Goal: Task Accomplishment & Management: Use online tool/utility

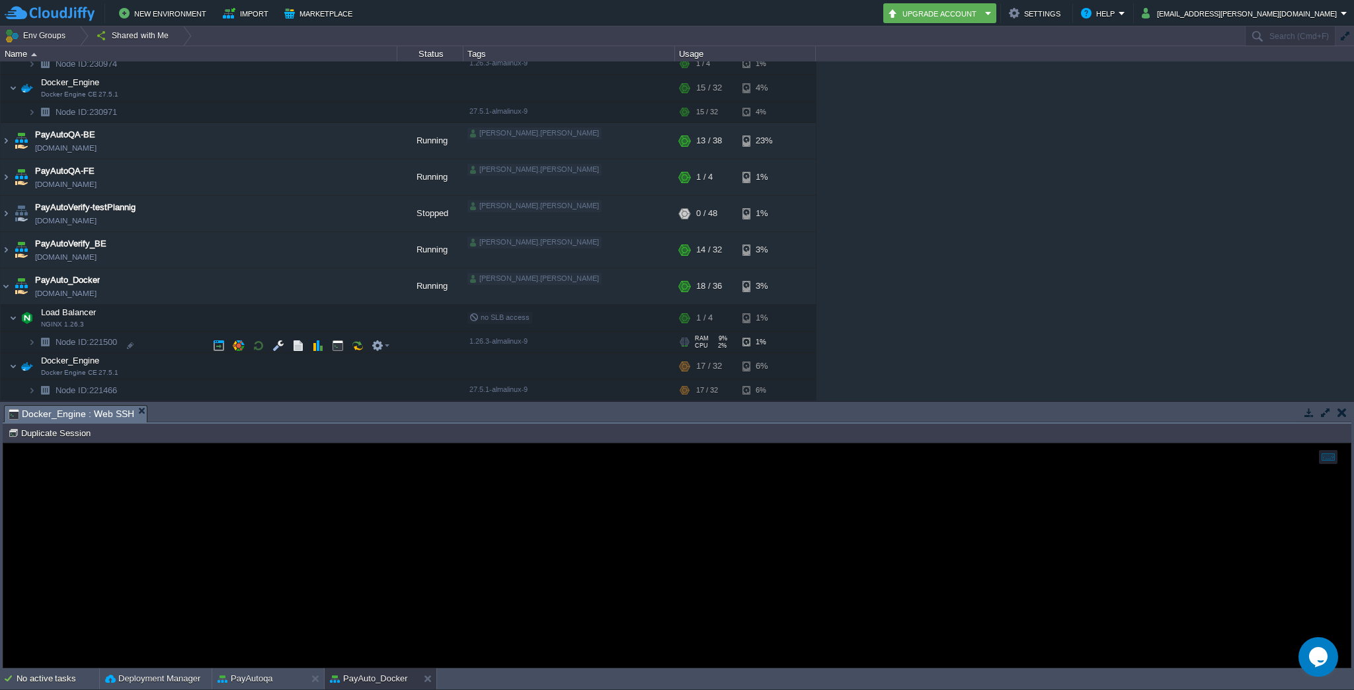
scroll to position [254, 0]
click at [4, 286] on img at bounding box center [6, 286] width 11 height 36
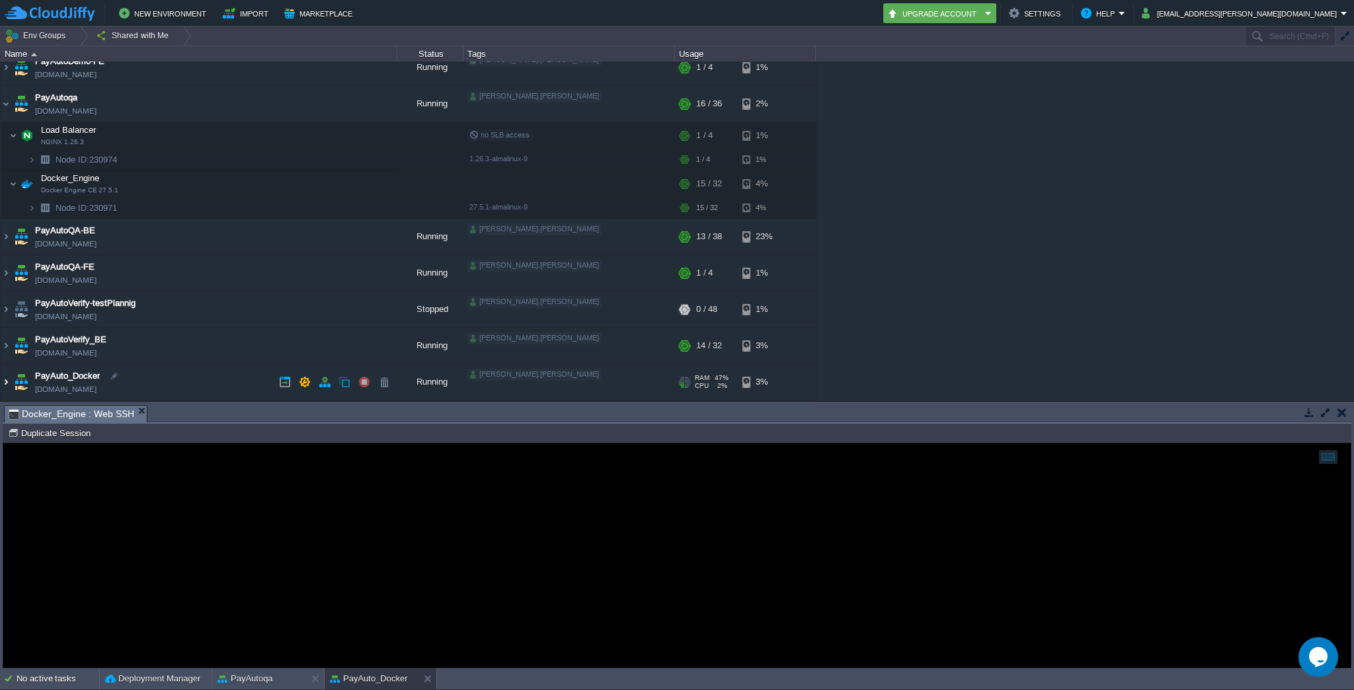
click at [7, 382] on img at bounding box center [6, 382] width 11 height 36
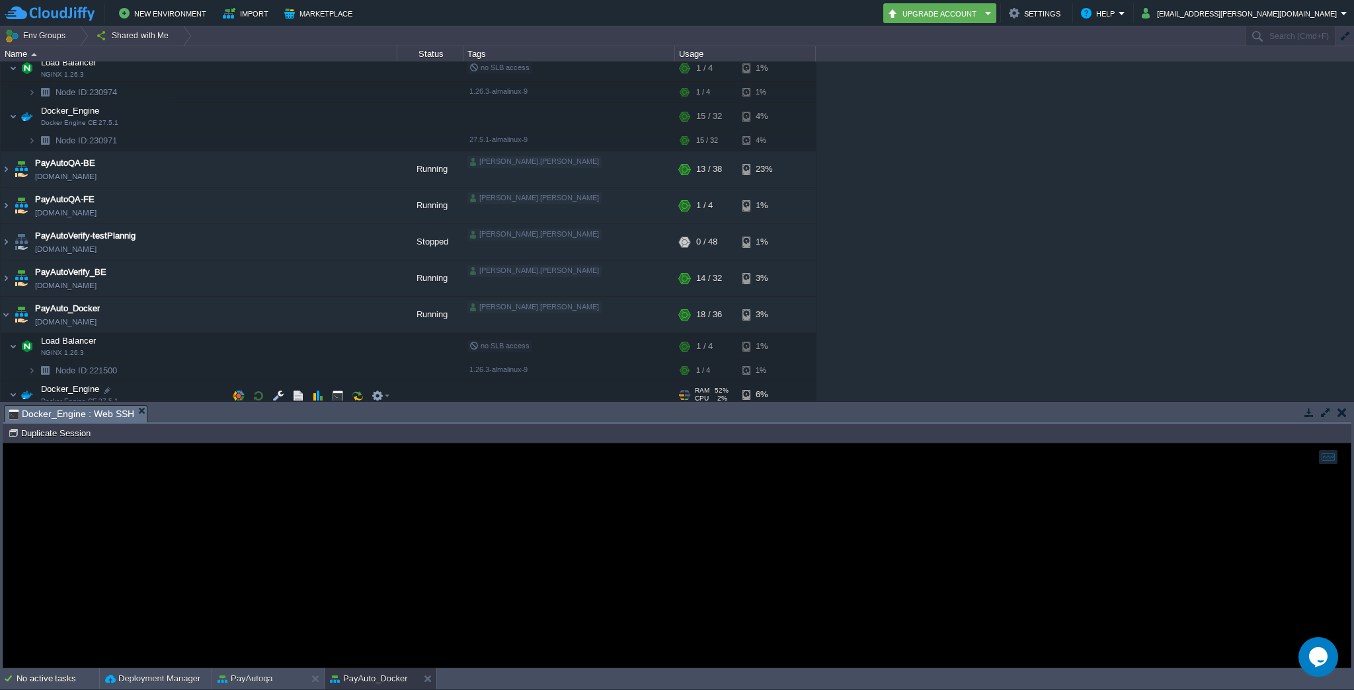
scroll to position [254, 0]
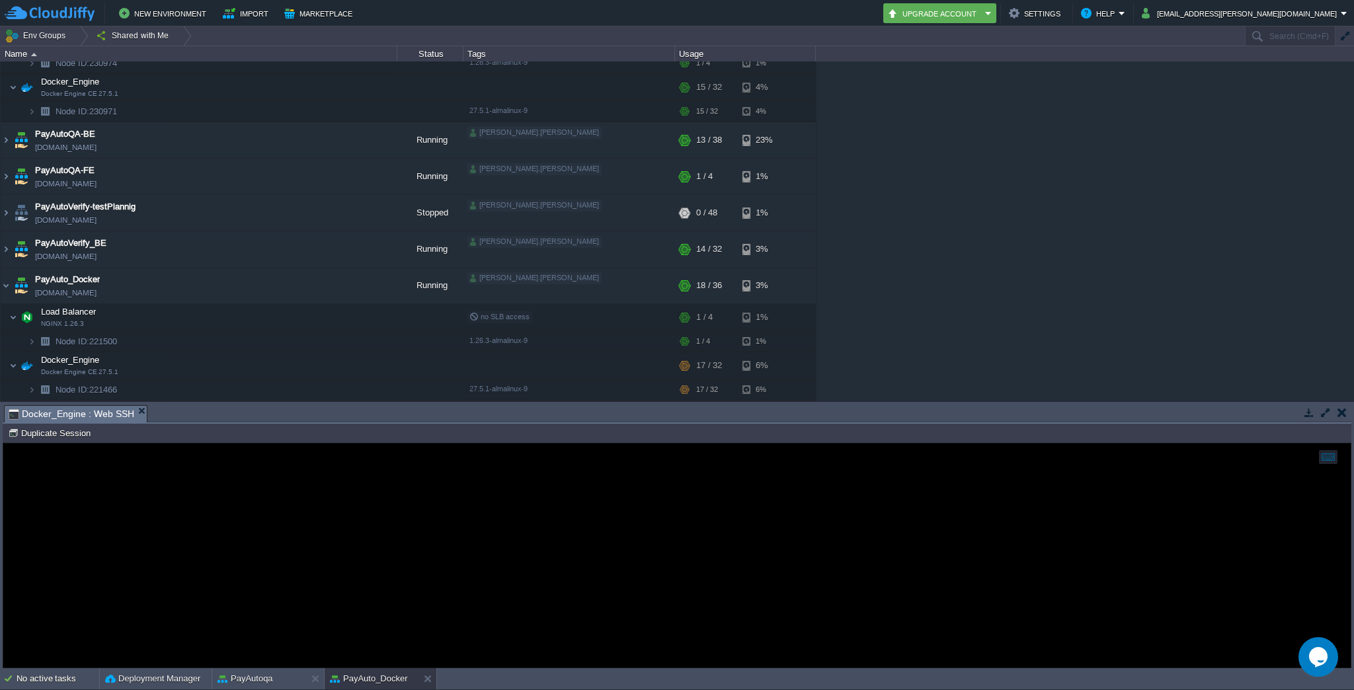
click at [161, 522] on div at bounding box center [677, 556] width 1348 height 224
click at [362, 290] on button "button" at bounding box center [364, 286] width 12 height 12
click at [49, 281] on span "PayAuto_Docker" at bounding box center [67, 279] width 65 height 13
click at [88, 278] on span "PayAuto_Docker" at bounding box center [67, 279] width 65 height 13
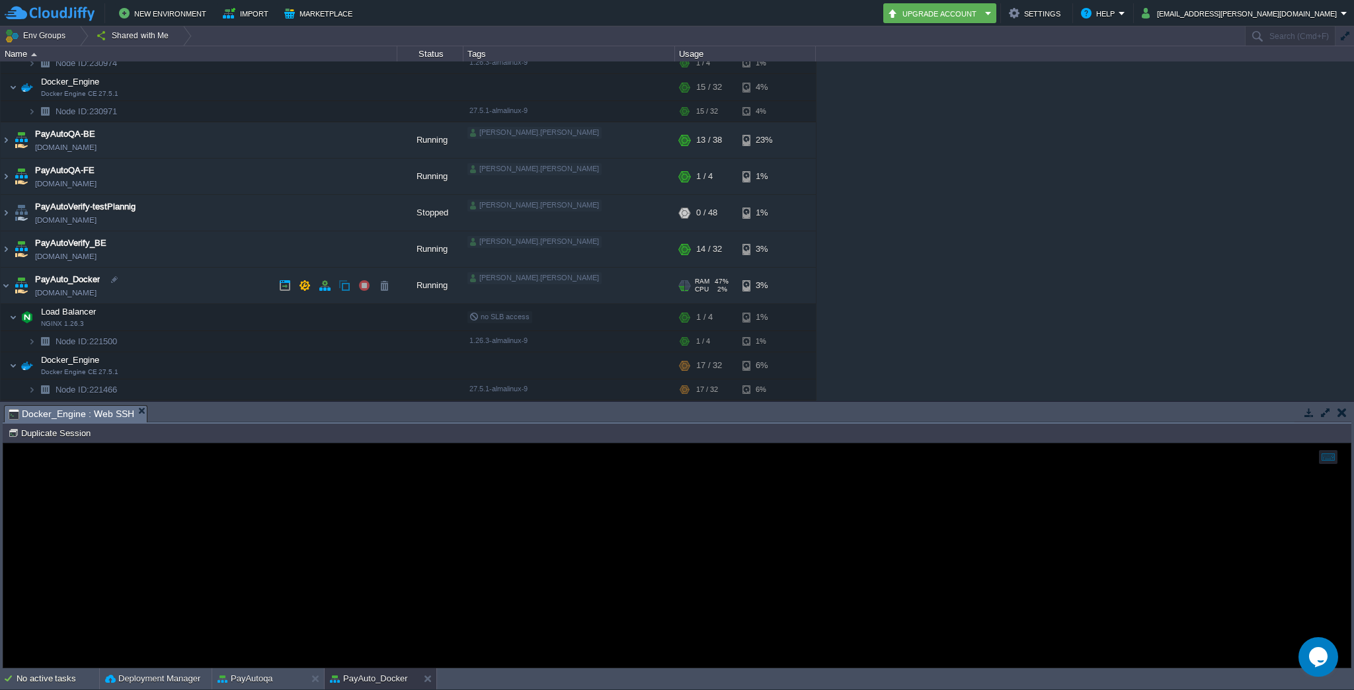
click at [88, 278] on span "PayAuto_Docker" at bounding box center [67, 279] width 65 height 13
click at [88, 280] on span "PayAuto_Docker" at bounding box center [67, 279] width 65 height 13
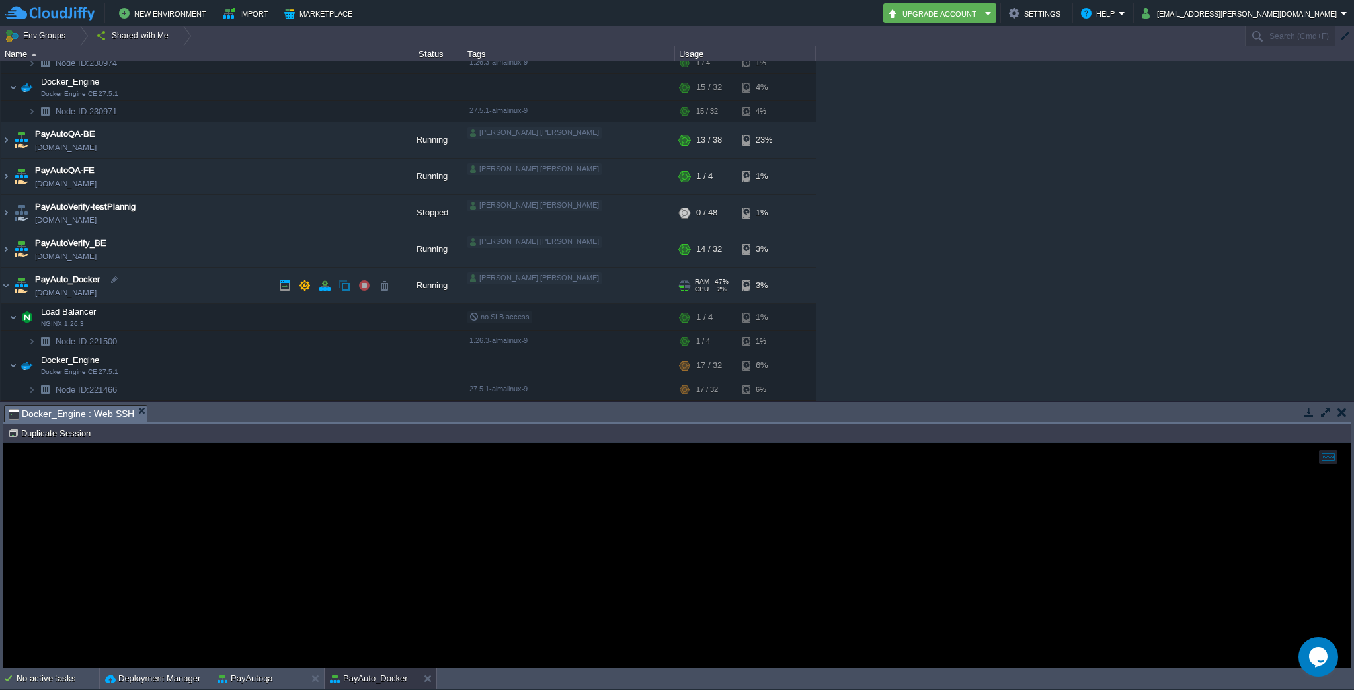
click at [88, 280] on span "PayAuto_Docker" at bounding box center [67, 279] width 65 height 13
click at [65, 280] on span "PayAuto_Docker" at bounding box center [67, 279] width 65 height 13
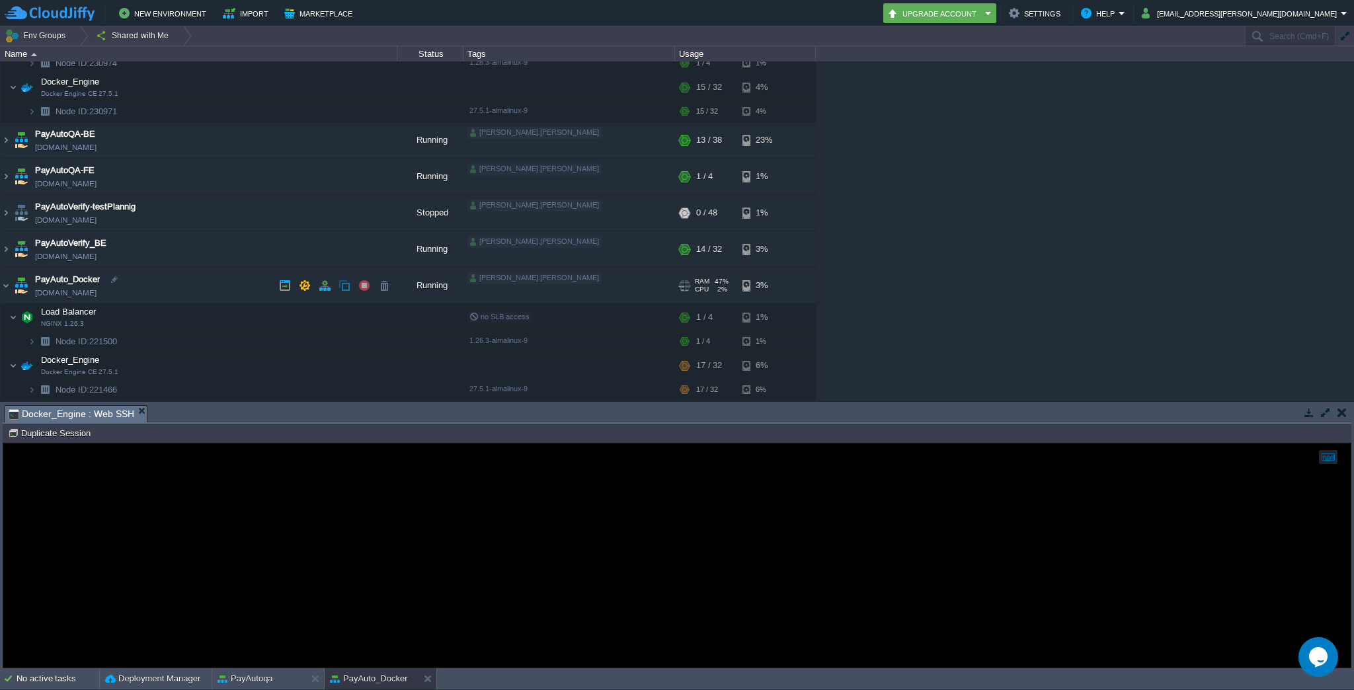
click at [65, 280] on span "PayAuto_Docker" at bounding box center [67, 279] width 65 height 13
